Goal: Check status: Check status

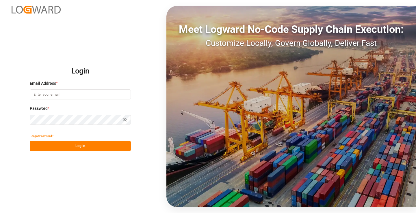
type input "[PERSON_NAME][EMAIL_ADDRESS][DOMAIN_NAME]"
click at [83, 146] on button "Log In" at bounding box center [80, 146] width 101 height 10
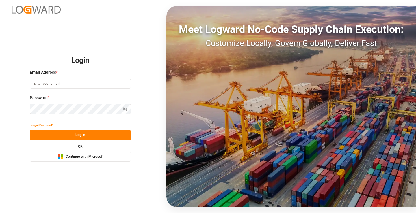
type input "[PERSON_NAME][EMAIL_ADDRESS][DOMAIN_NAME]"
click at [85, 136] on button "Log In" at bounding box center [80, 135] width 101 height 10
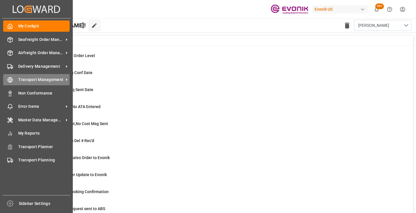
click at [11, 83] on div "Transport Management Transport Management" at bounding box center [36, 79] width 66 height 11
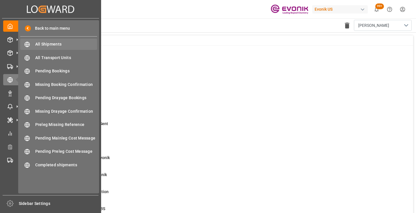
click at [58, 42] on span "All Shipments" at bounding box center [66, 44] width 62 height 6
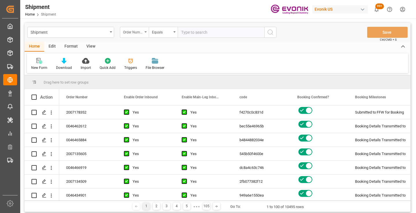
click at [143, 31] on div "Order Number" at bounding box center [134, 32] width 29 height 11
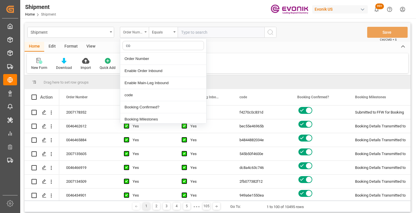
type input "cod"
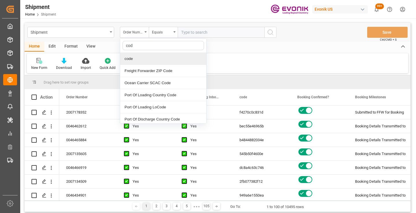
click at [147, 57] on div "code" at bounding box center [163, 59] width 86 height 12
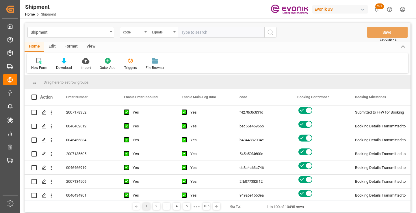
click at [219, 31] on input "text" at bounding box center [221, 32] width 87 height 11
paste input "2033a3147329"
type input "2033a3147329"
click at [275, 32] on button "search button" at bounding box center [270, 32] width 12 height 11
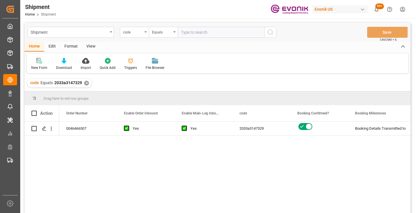
click at [320, 154] on div "0046466507 Yes Yes 2033a3147329 Booking Details Transmitted to SAP Active No" at bounding box center [234, 169] width 351 height 95
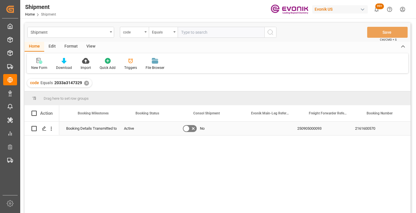
scroll to position [0, 277]
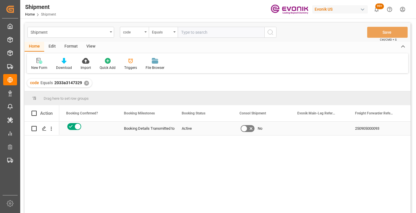
click at [383, 129] on div "250905000093" at bounding box center [377, 129] width 58 height 14
click at [85, 83] on div "✕" at bounding box center [86, 83] width 5 height 5
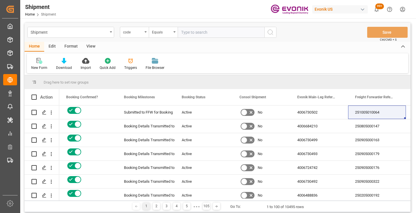
click at [200, 35] on input "text" at bounding box center [221, 32] width 87 height 11
paste input "75fad4886369"
type input "75fad4886369"
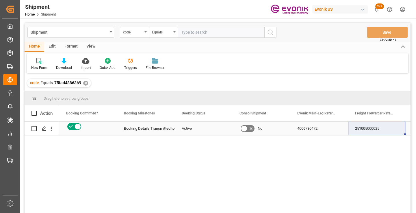
click at [367, 131] on div "251005000025" at bounding box center [377, 129] width 58 height 14
click at [85, 83] on div "✕" at bounding box center [85, 83] width 5 height 5
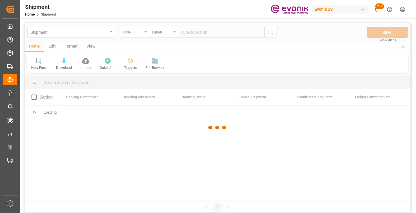
click at [197, 36] on div at bounding box center [218, 128] width 386 height 210
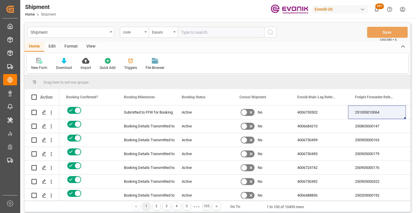
click at [197, 36] on input "text" at bounding box center [221, 32] width 87 height 11
paste input "2fb077382f12"
type input "2fb077382f12"
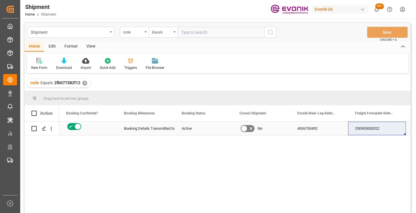
click at [370, 129] on div "250905000322" at bounding box center [377, 129] width 58 height 14
click at [85, 84] on div "✕" at bounding box center [84, 83] width 5 height 5
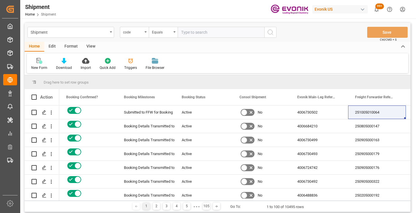
click at [207, 34] on input "text" at bounding box center [221, 32] width 87 height 11
paste input "545b50f4600e"
type input "545b50f4600e"
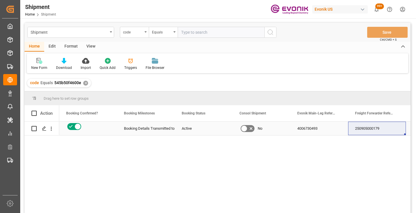
click at [368, 130] on div "250905000179" at bounding box center [377, 129] width 58 height 14
click at [85, 85] on div "✕" at bounding box center [85, 83] width 5 height 5
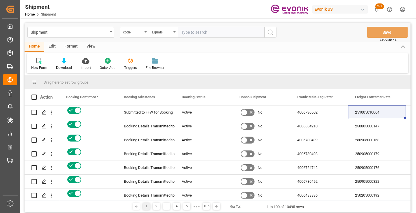
click at [208, 34] on input "text" at bounding box center [221, 32] width 87 height 11
paste input "b4844882034e"
type input "b4844882034e"
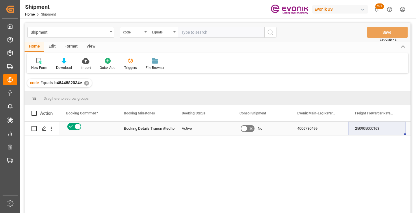
click at [374, 128] on div "250905000163" at bounding box center [377, 129] width 58 height 14
click at [87, 85] on div "✕" at bounding box center [86, 83] width 5 height 5
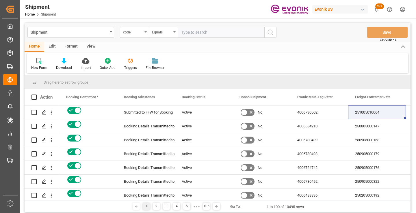
click at [214, 34] on input "text" at bounding box center [221, 32] width 87 height 11
paste input "f4270c0c831d"
type input "f4270c0c831d"
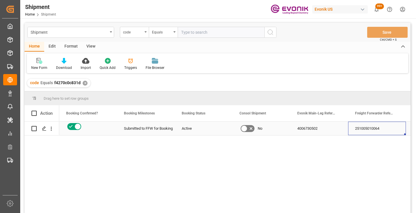
click at [364, 128] on div "251005010064" at bounding box center [377, 129] width 58 height 14
click at [85, 83] on div "✕" at bounding box center [85, 83] width 5 height 5
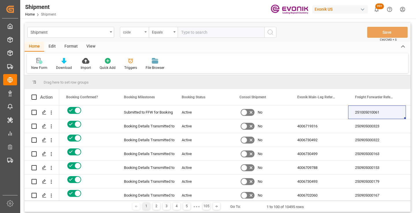
click at [143, 34] on div "code" at bounding box center [134, 32] width 29 height 11
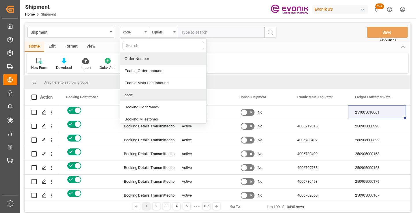
click at [137, 58] on div "Order Number" at bounding box center [163, 59] width 86 height 12
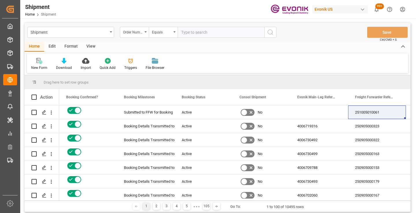
click at [207, 32] on input "text" at bounding box center [221, 32] width 87 height 11
paste input "2007135605"
type input "2007135605"
click at [271, 33] on icon "search button" at bounding box center [270, 32] width 7 height 7
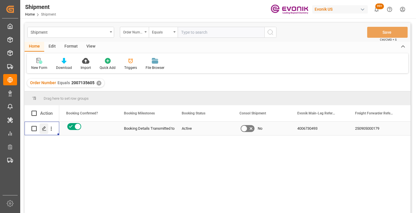
click at [44, 128] on icon "Press SPACE to select this row." at bounding box center [44, 128] width 5 height 5
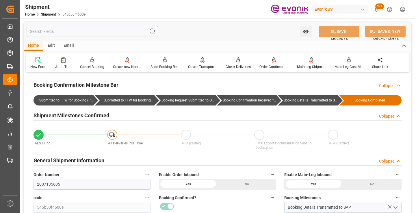
click at [86, 30] on input "text" at bounding box center [92, 31] width 131 height 11
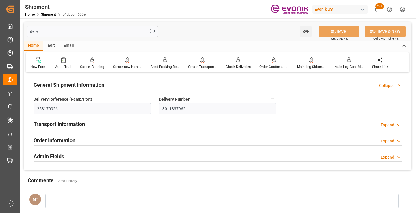
type input "deliv"
drag, startPoint x: 187, startPoint y: 109, endPoint x: 154, endPoint y: 108, distance: 33.5
click at [154, 108] on div "General Shipment Information Collapse Delivery Reference (Ramp/Port) 258170926 …" at bounding box center [217, 122] width 387 height 96
